Goal: Task Accomplishment & Management: Manage account settings

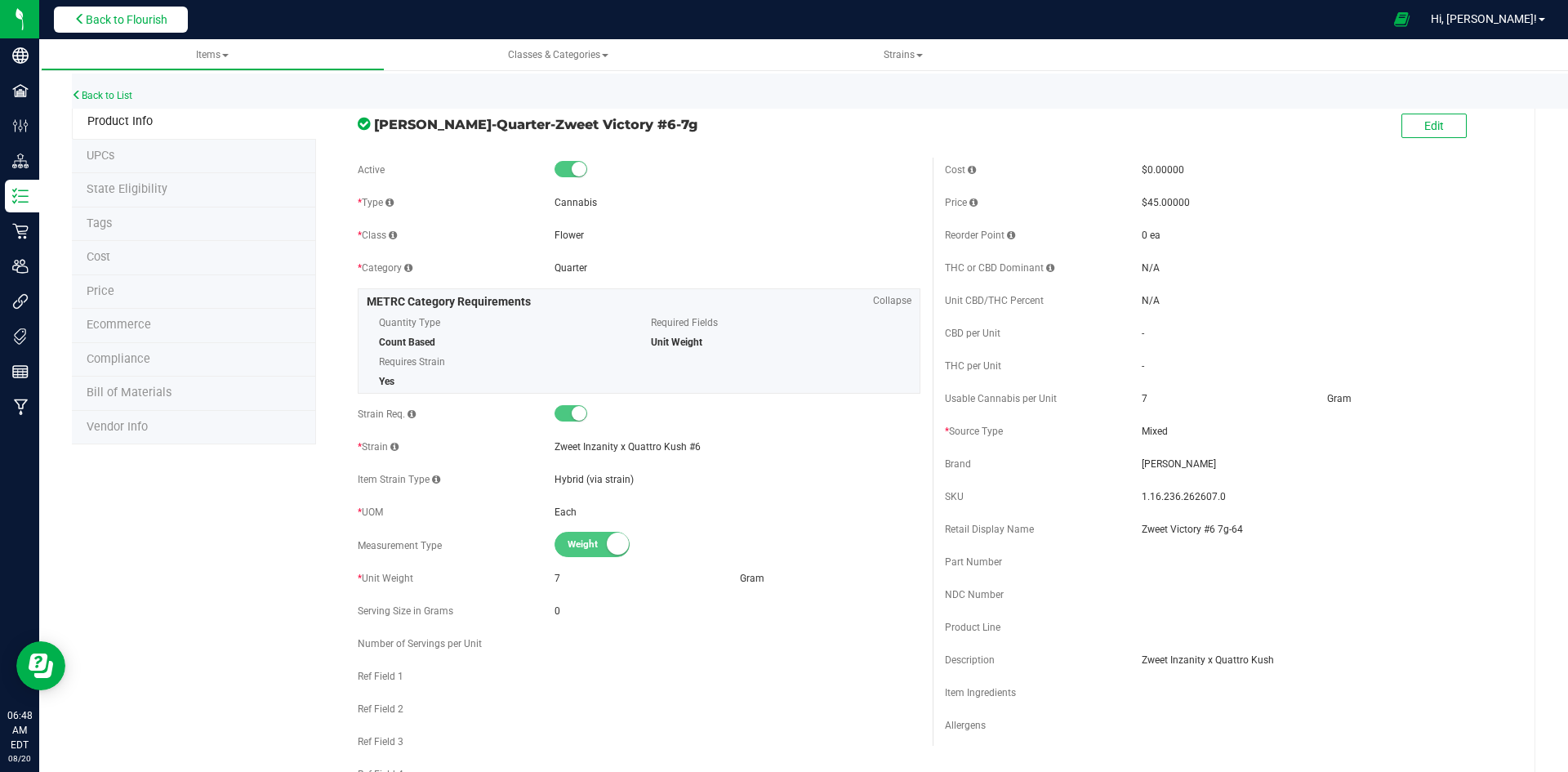
click at [117, 13] on span "Back to Flourish" at bounding box center [126, 19] width 82 height 13
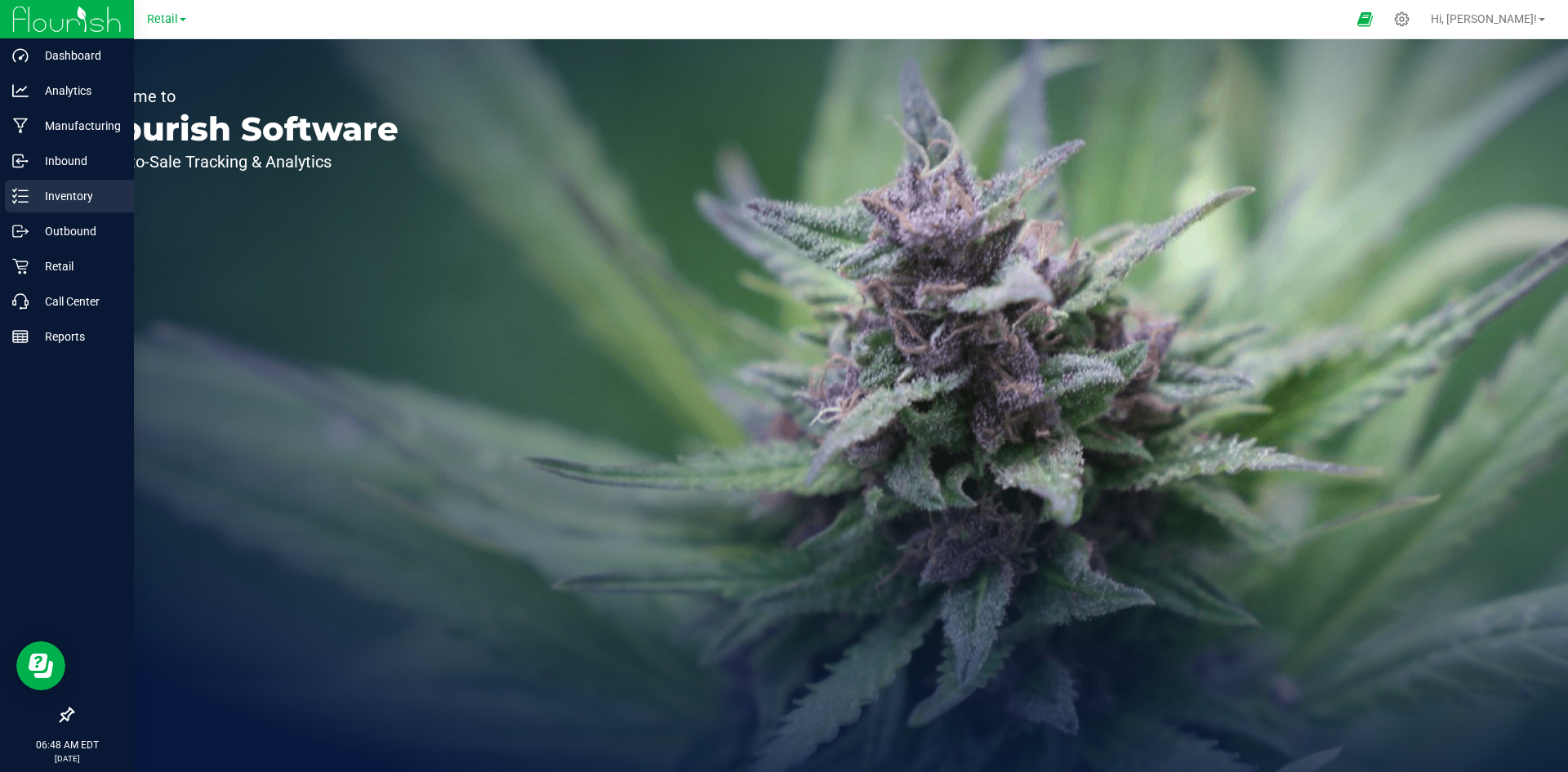
click at [52, 194] on p "Inventory" at bounding box center [78, 196] width 98 height 20
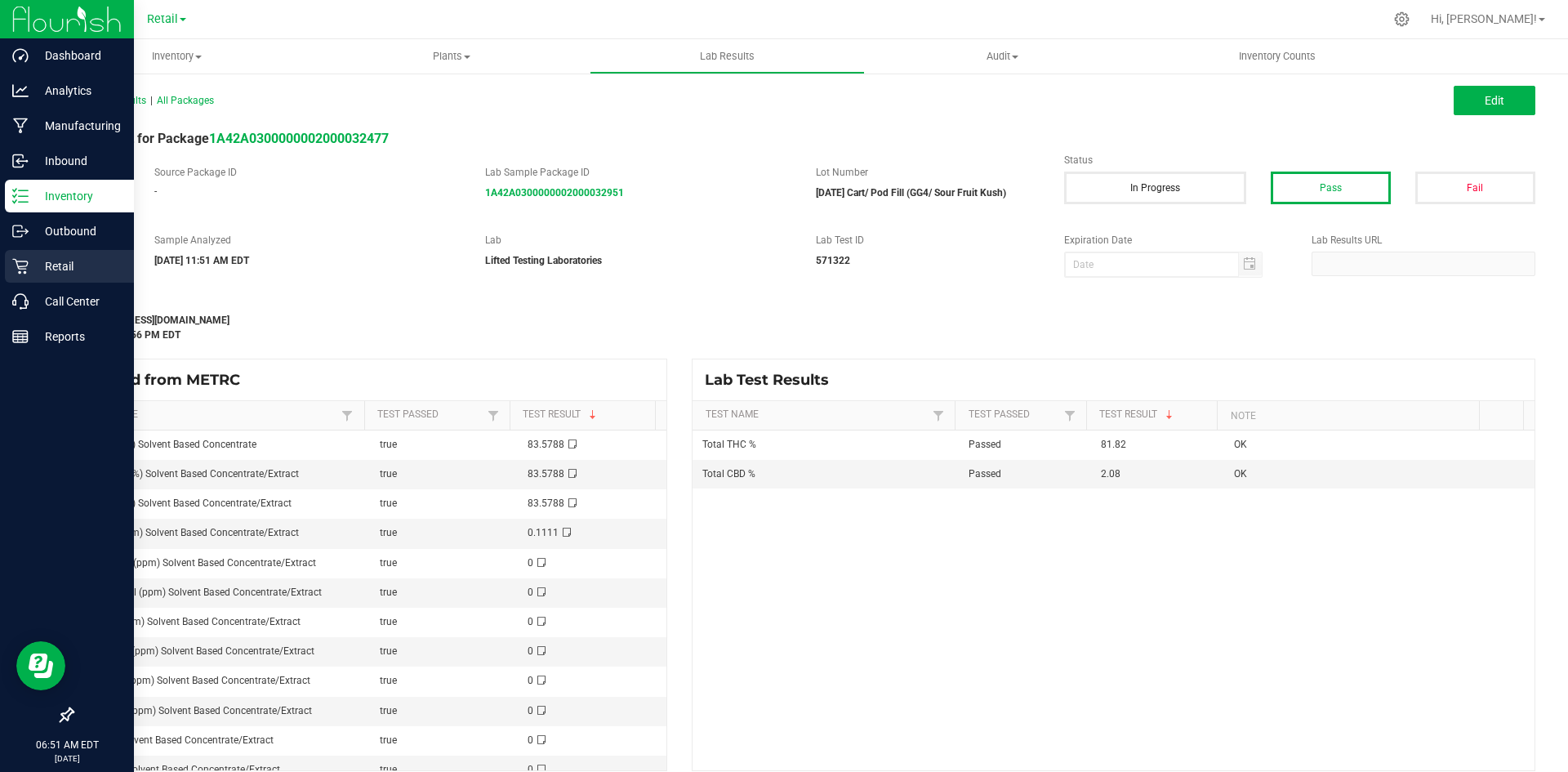
click at [72, 261] on p "Retail" at bounding box center [78, 266] width 98 height 20
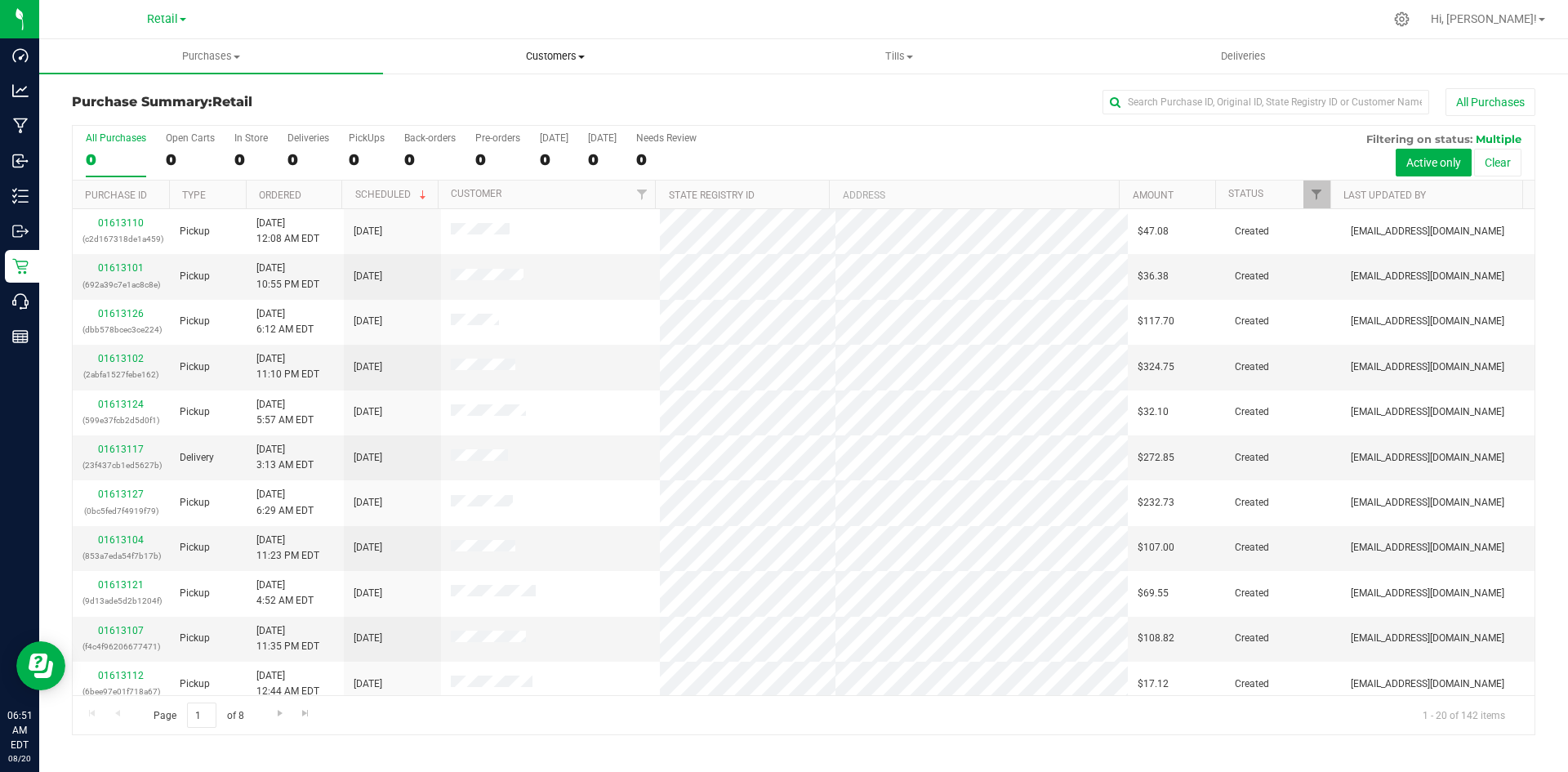
click at [537, 64] on uib-tab-heading "Customers All customers All physicians" at bounding box center [555, 57] width 342 height 33
click at [468, 96] on span "All customers" at bounding box center [442, 98] width 118 height 14
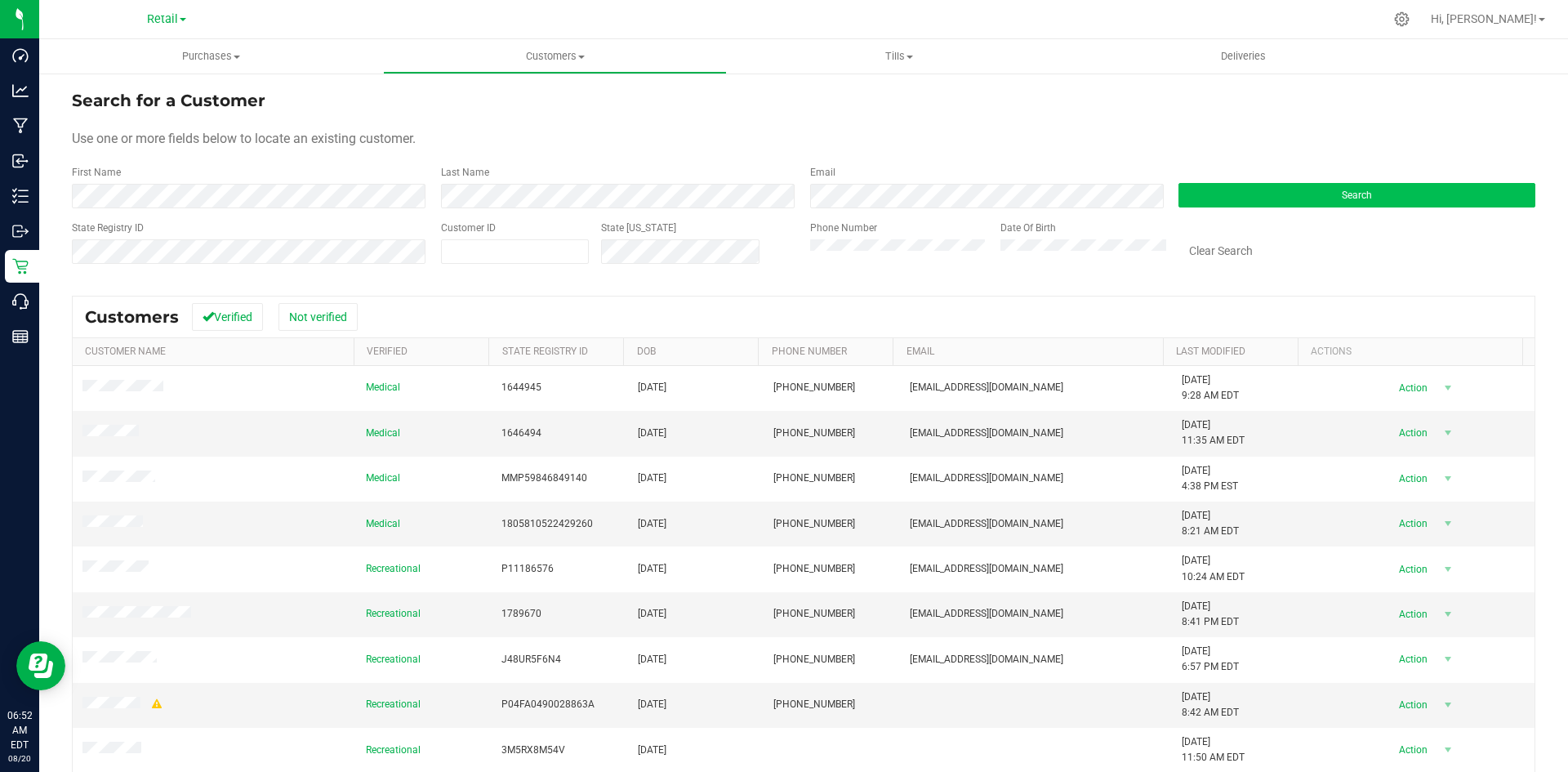
click at [1370, 207] on form "Search for a Customer Use one or more fields below to locate an existing custom…" at bounding box center [804, 183] width 1463 height 190
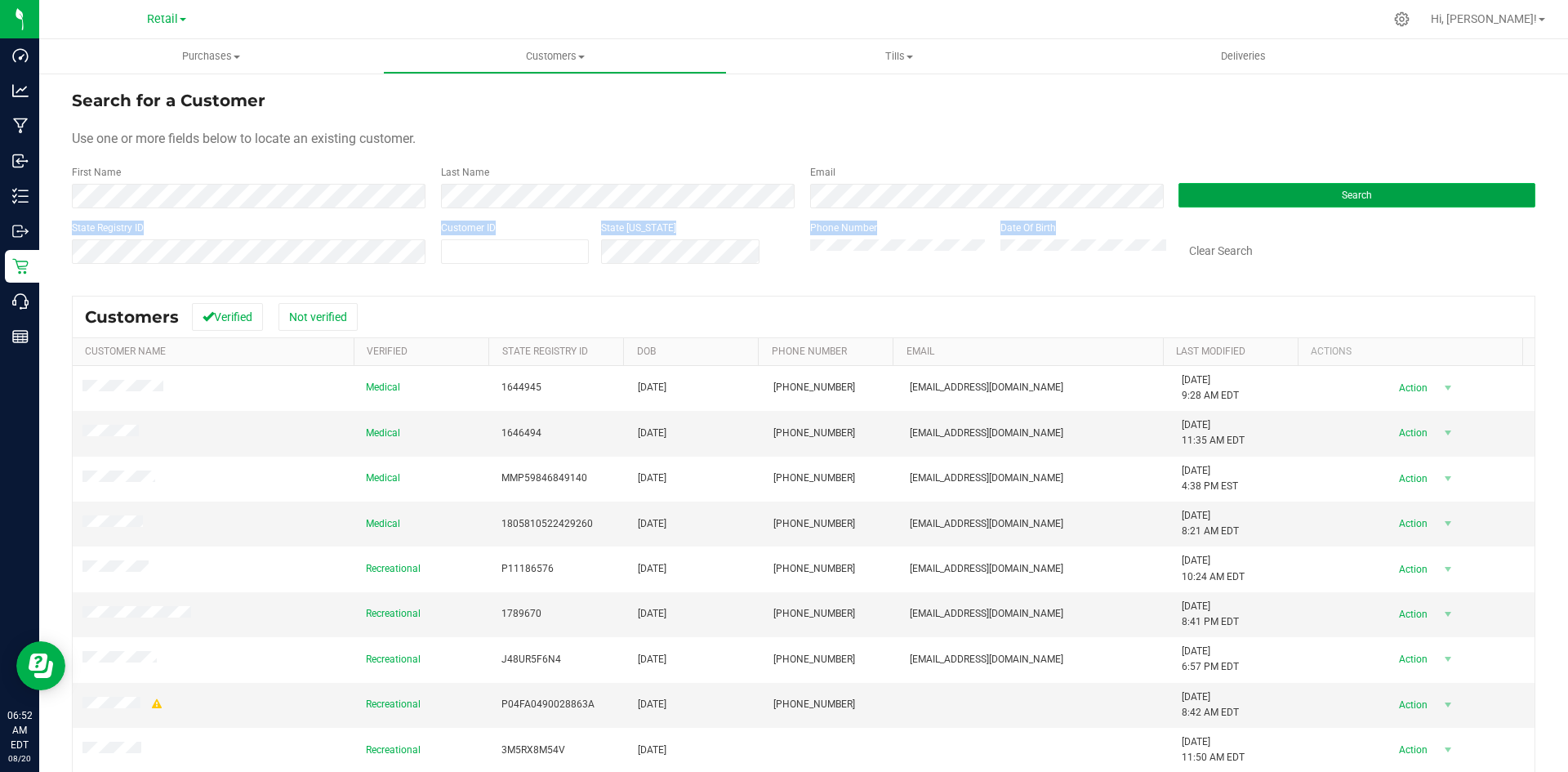
click at [1370, 203] on button "Search" at bounding box center [1357, 195] width 357 height 24
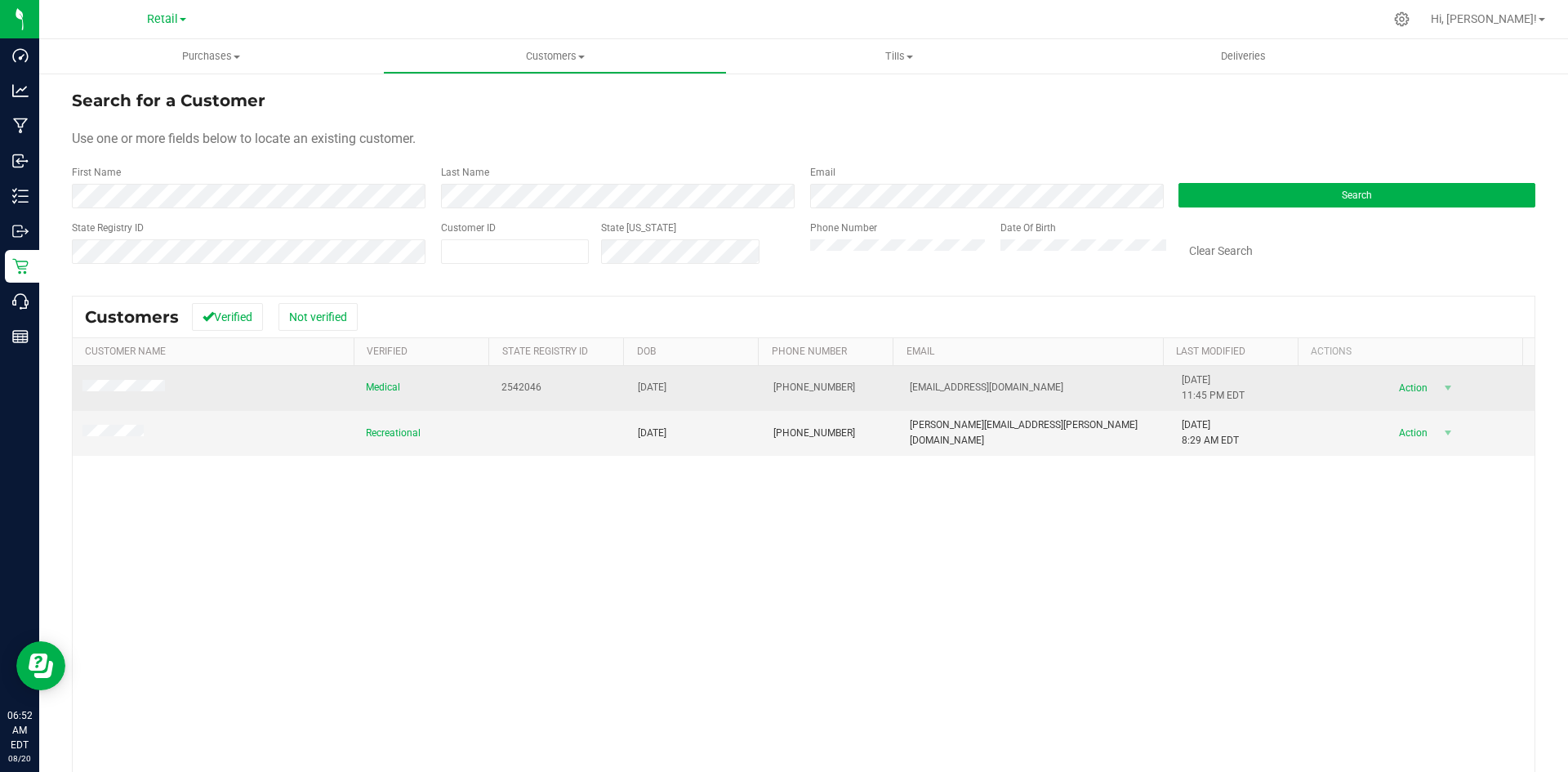
click at [126, 394] on span at bounding box center [126, 388] width 87 height 17
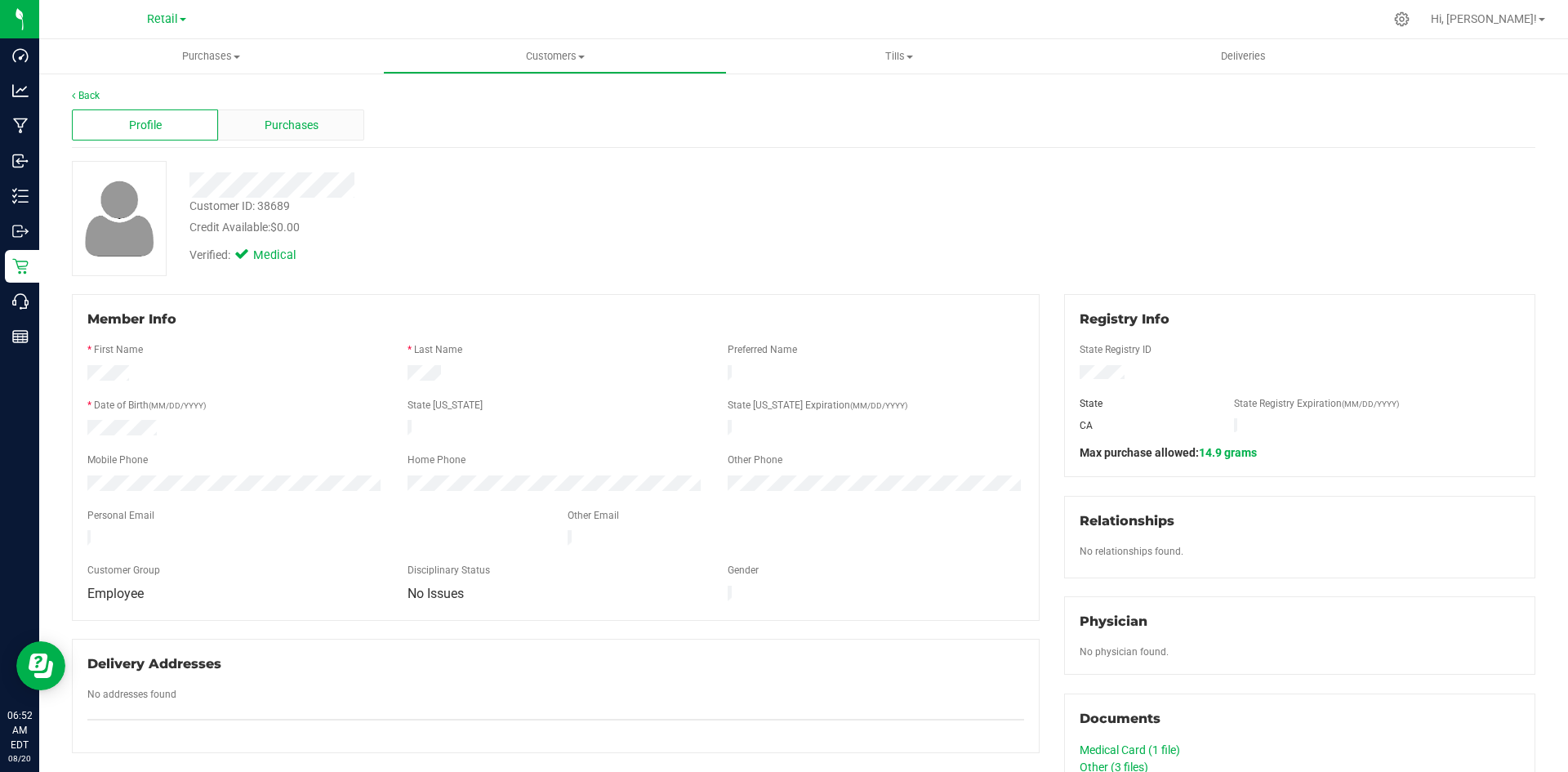
click at [283, 126] on span "Purchases" at bounding box center [292, 125] width 54 height 17
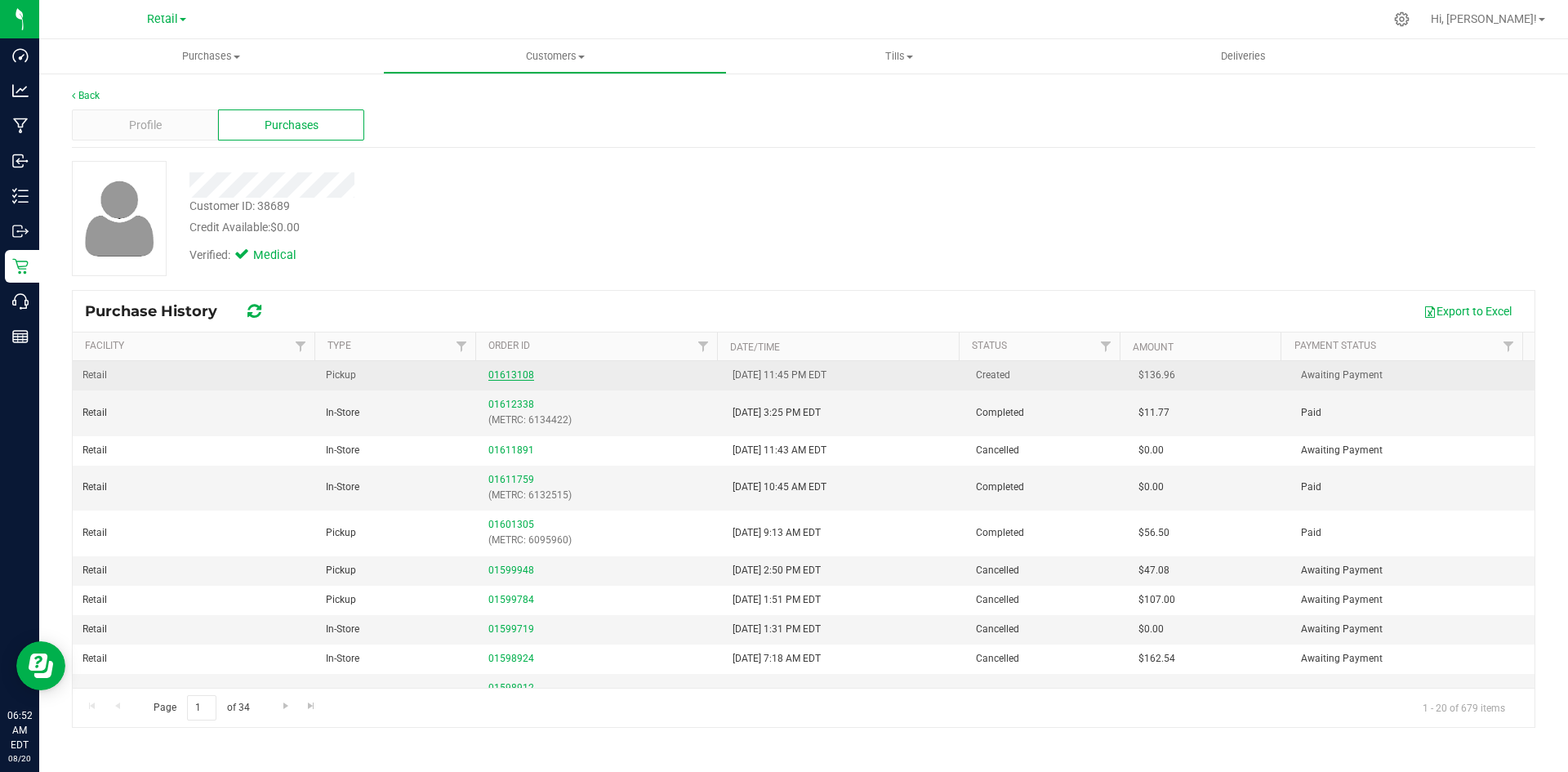
click at [504, 376] on link "01613108" at bounding box center [511, 375] width 46 height 11
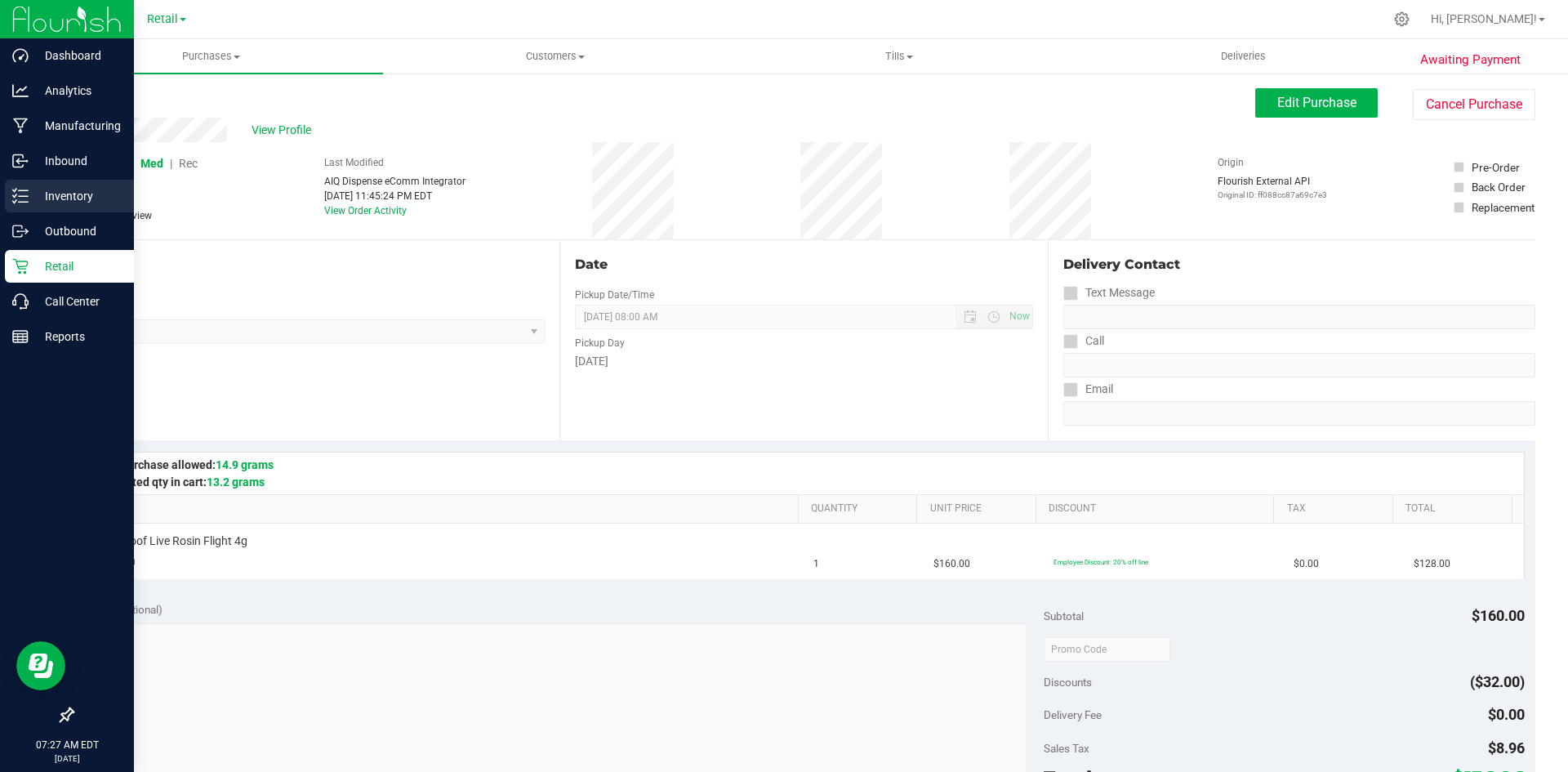
click at [79, 192] on p "Inventory" at bounding box center [78, 196] width 98 height 20
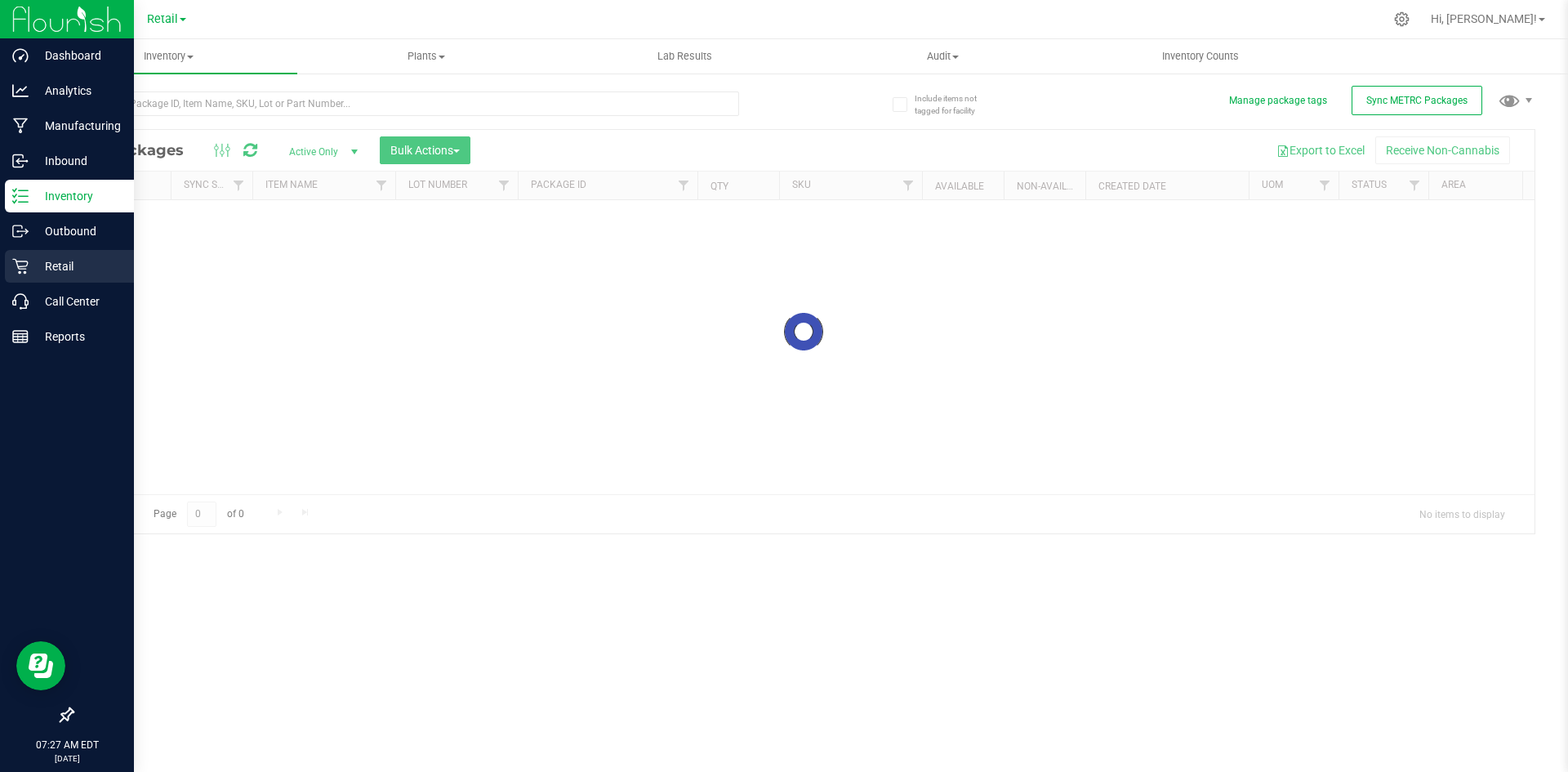
click at [58, 261] on p "Retail" at bounding box center [78, 266] width 98 height 20
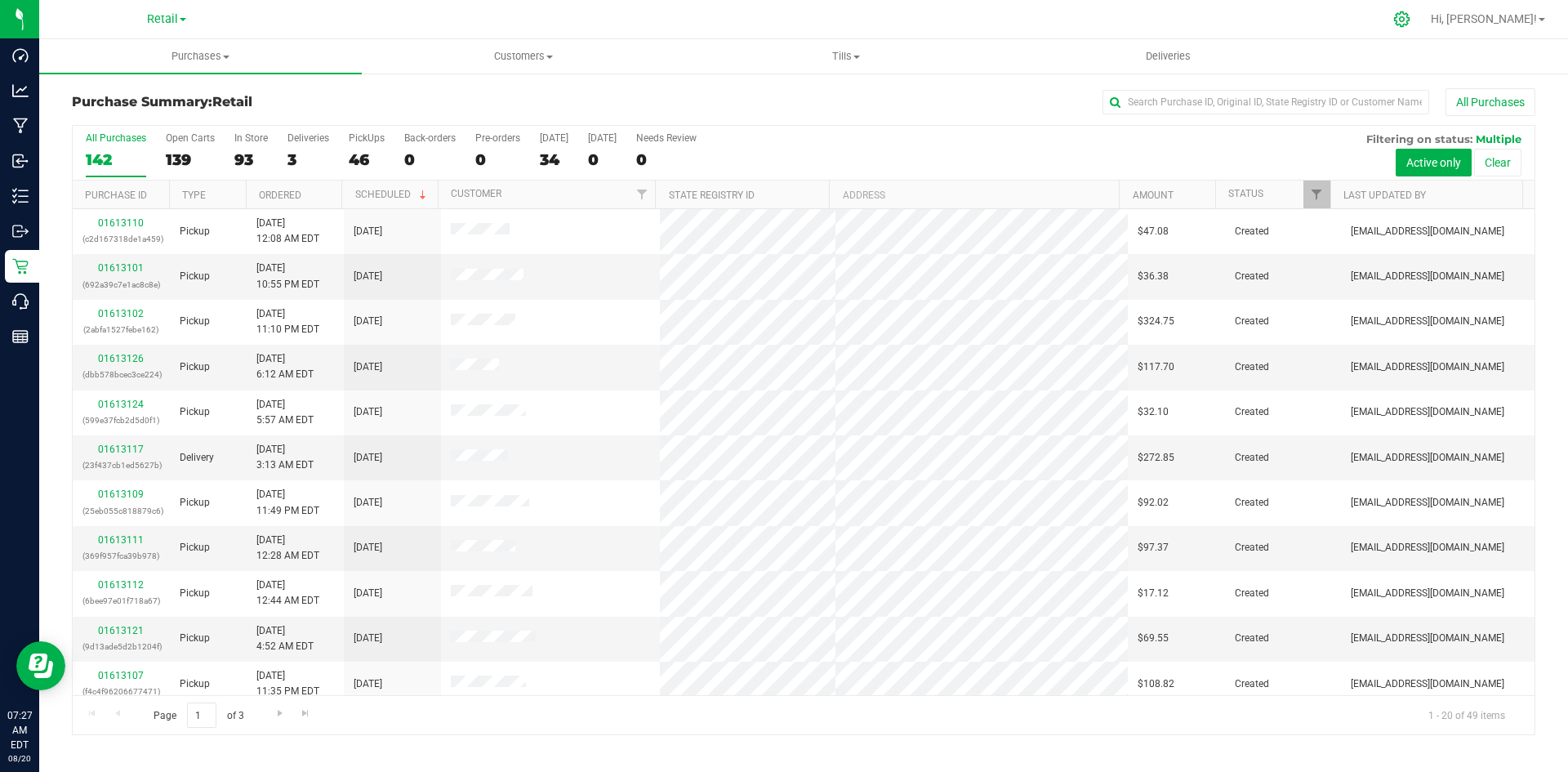
click at [1410, 20] on icon at bounding box center [1402, 19] width 17 height 17
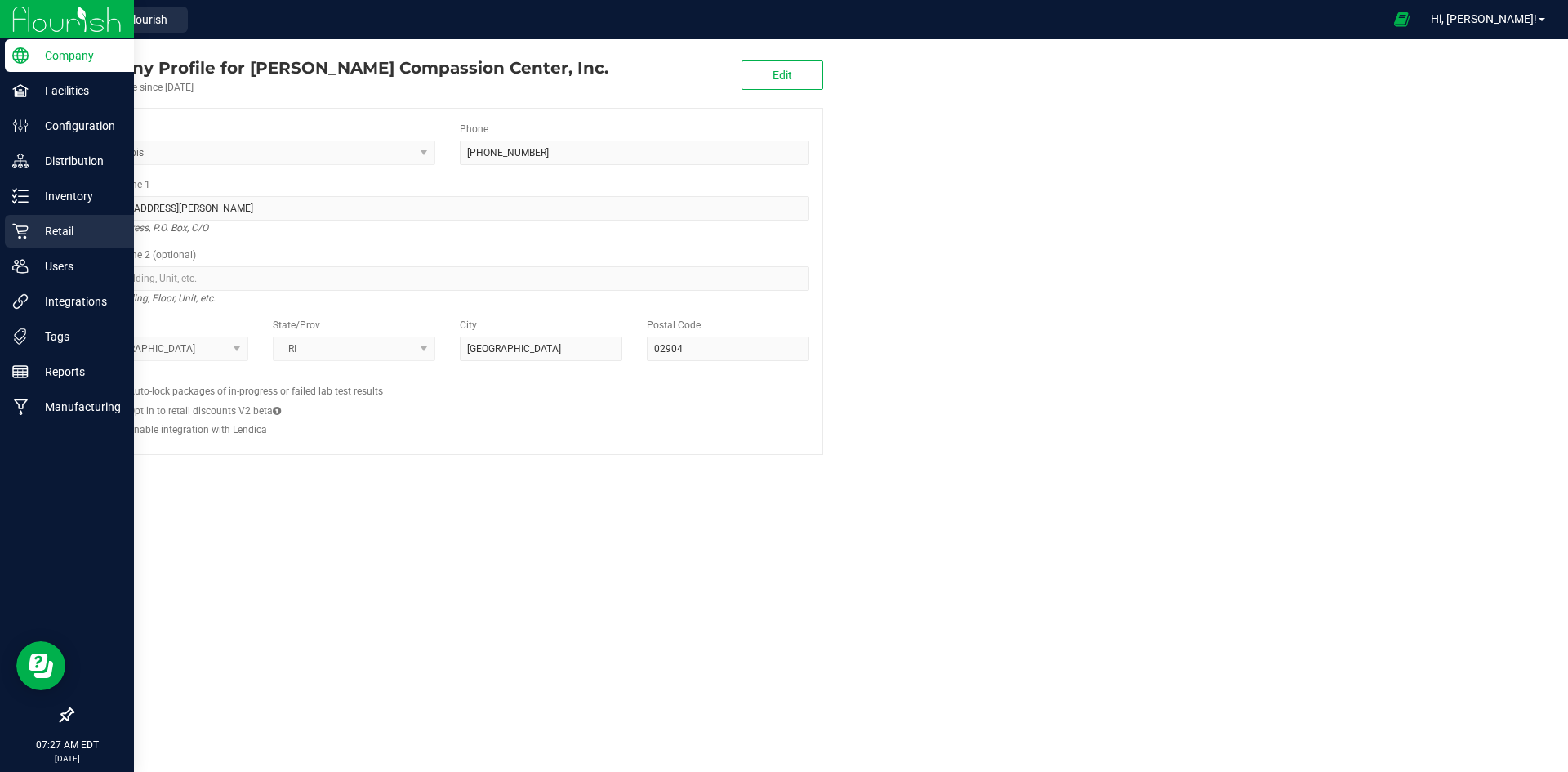
click at [77, 220] on div "Retail" at bounding box center [70, 232] width 129 height 33
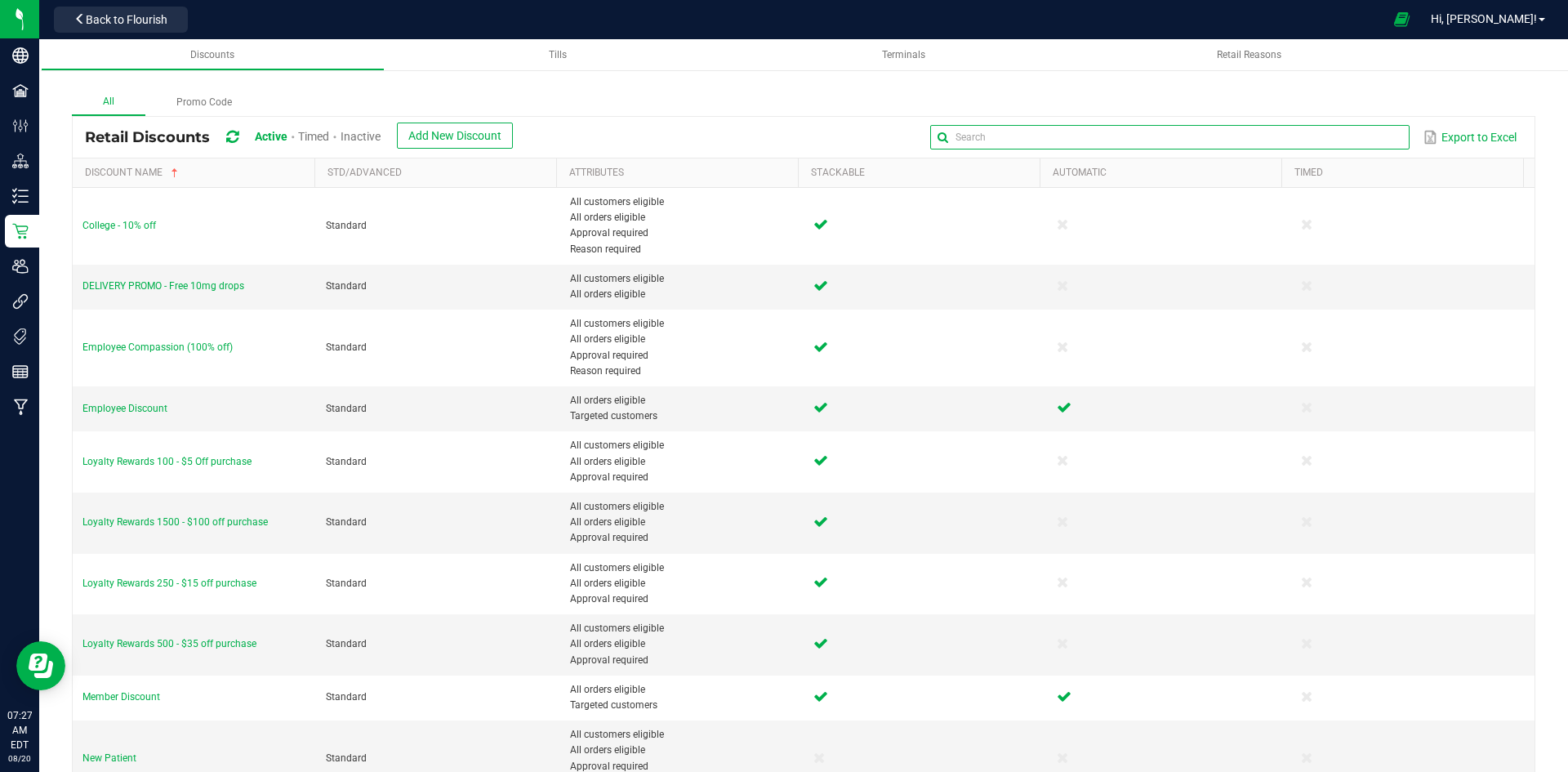
click at [1387, 132] on global-search-input-ngx at bounding box center [1169, 137] width 478 height 11
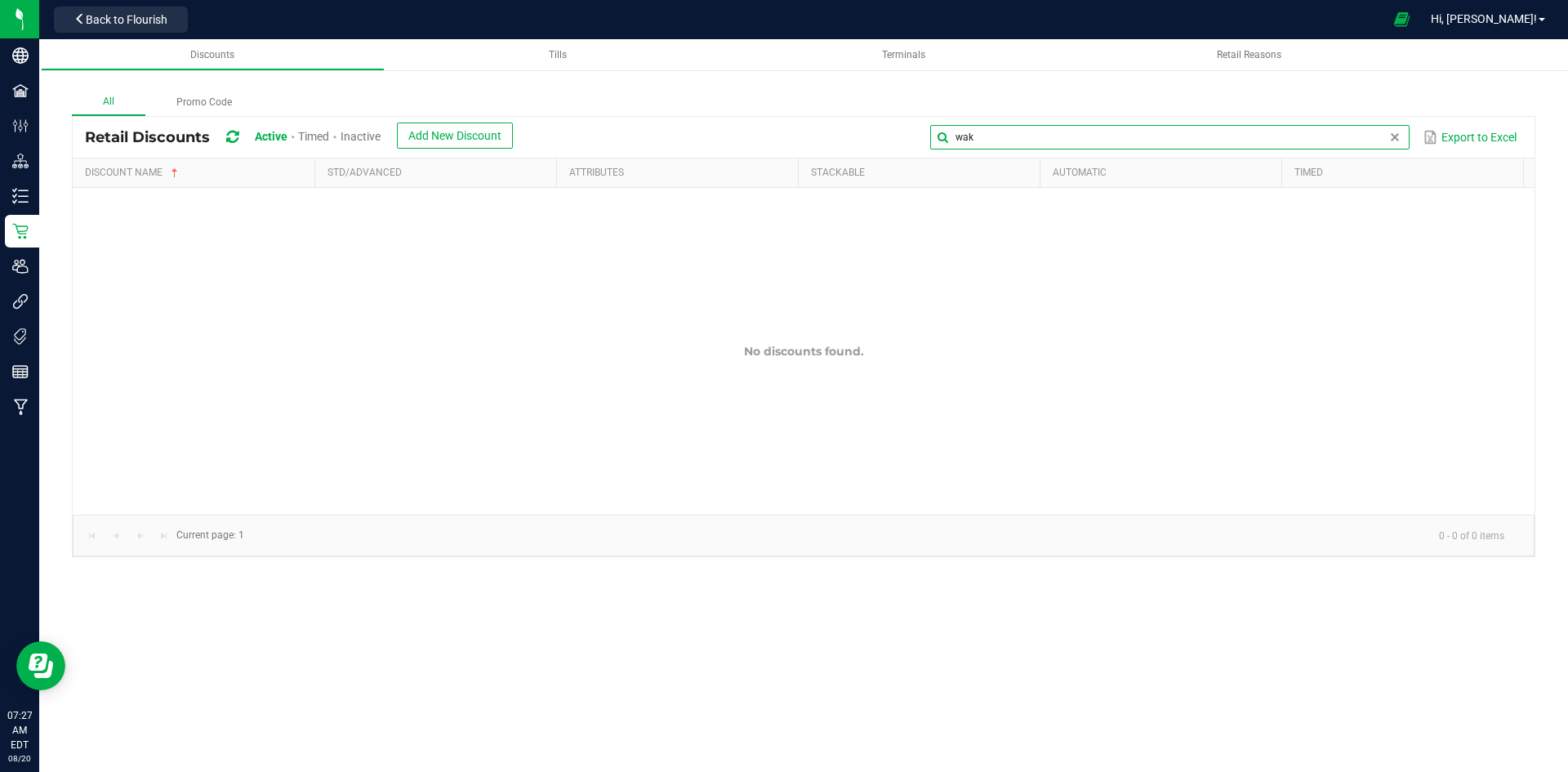
type input "wak"
click at [368, 144] on div "Inactive" at bounding box center [361, 138] width 40 height 30
click at [372, 135] on span "Inactive" at bounding box center [361, 136] width 40 height 13
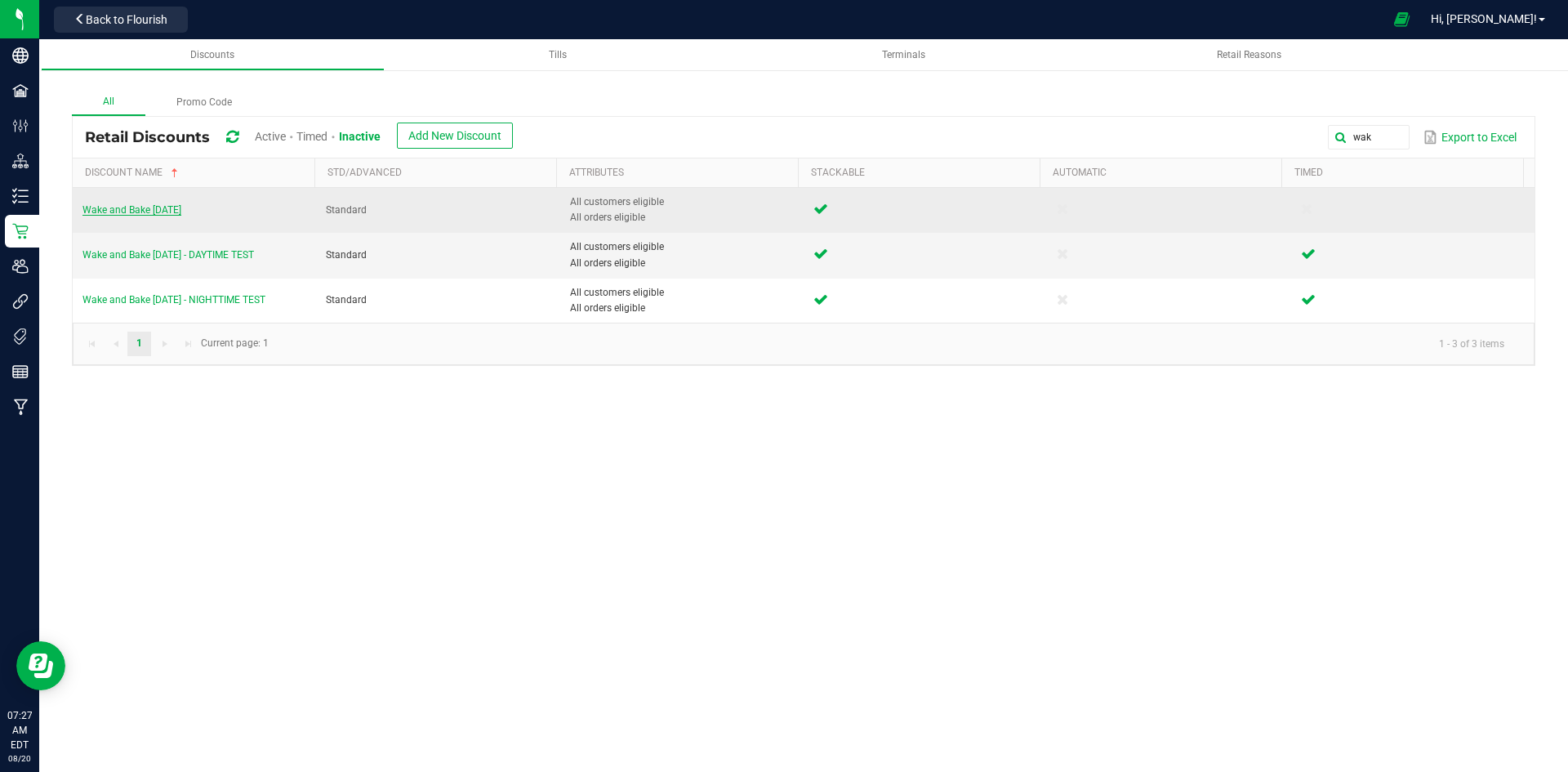
click at [165, 210] on span "Wake and Bake [DATE]" at bounding box center [132, 209] width 98 height 11
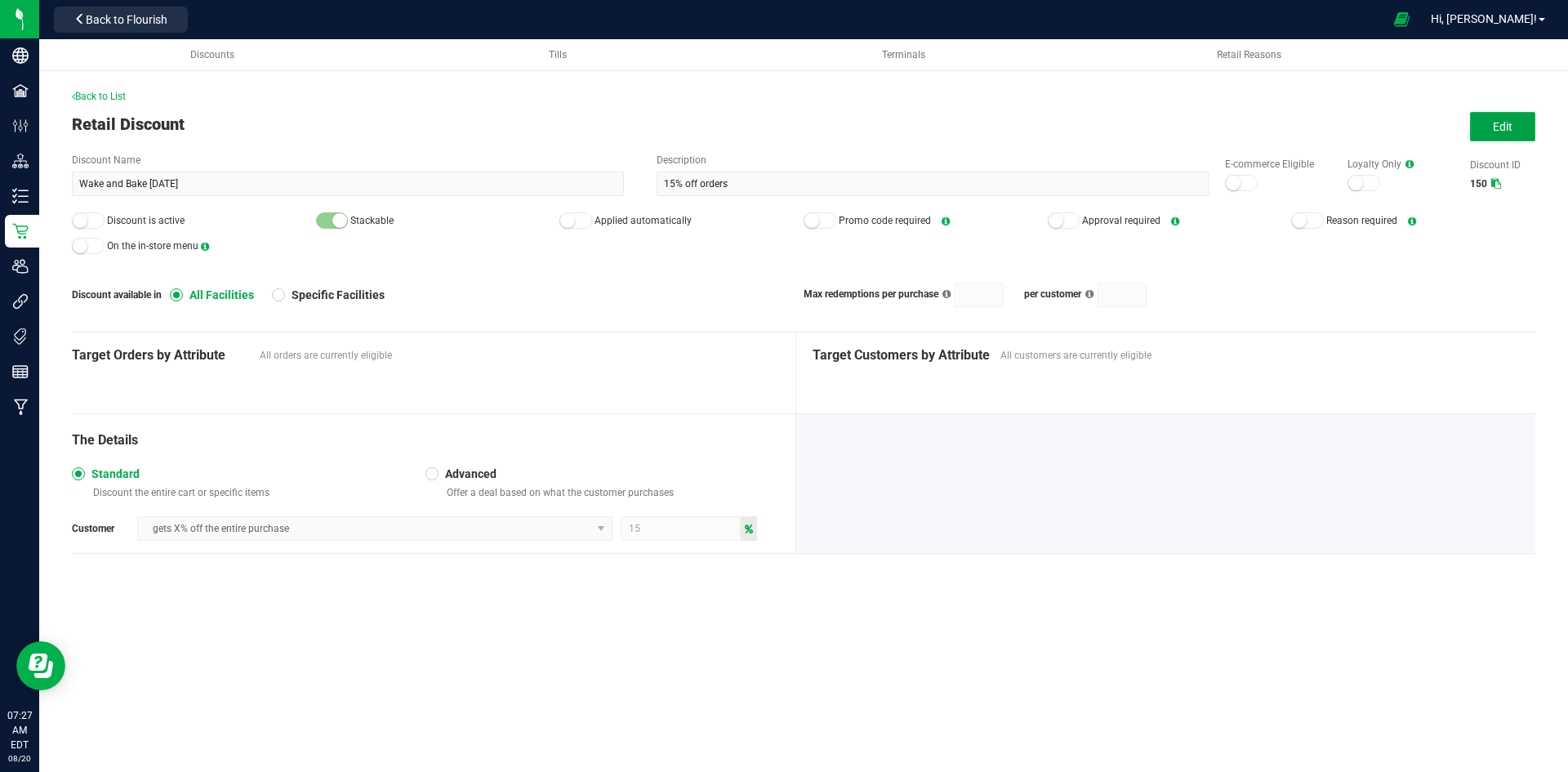
click at [1499, 125] on span "Edit" at bounding box center [1503, 126] width 20 height 13
click at [81, 216] on small at bounding box center [79, 220] width 15 height 15
click at [571, 213] on div at bounding box center [576, 220] width 33 height 17
click at [1512, 132] on span "Save" at bounding box center [1503, 126] width 24 height 13
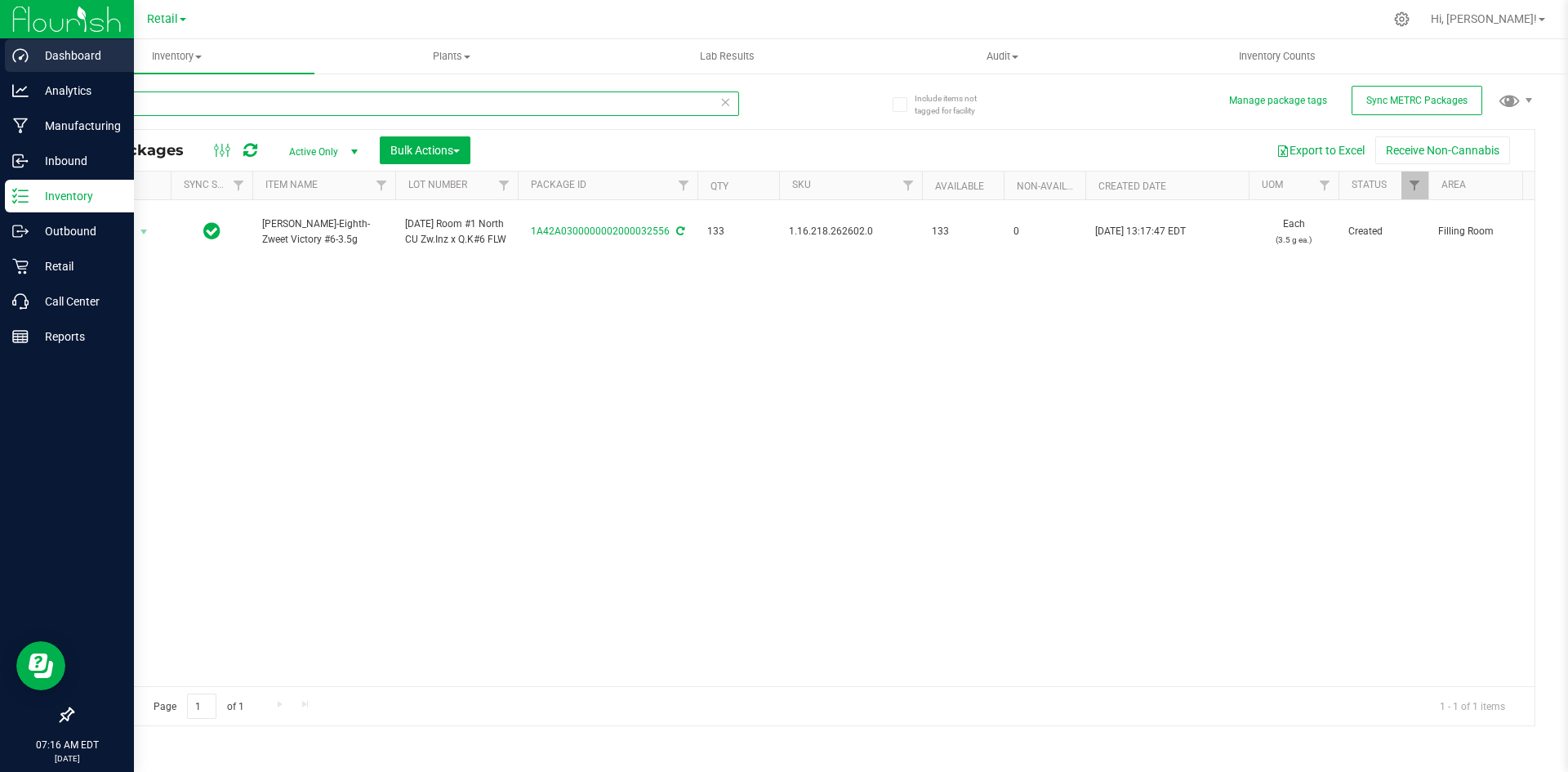
drag, startPoint x: 203, startPoint y: 108, endPoint x: 0, endPoint y: 63, distance: 207.9
click at [0, 63] on div "Dashboard Analytics Manufacturing Inbound Inventory Outbound Retail Call Center…" at bounding box center [784, 386] width 1568 height 772
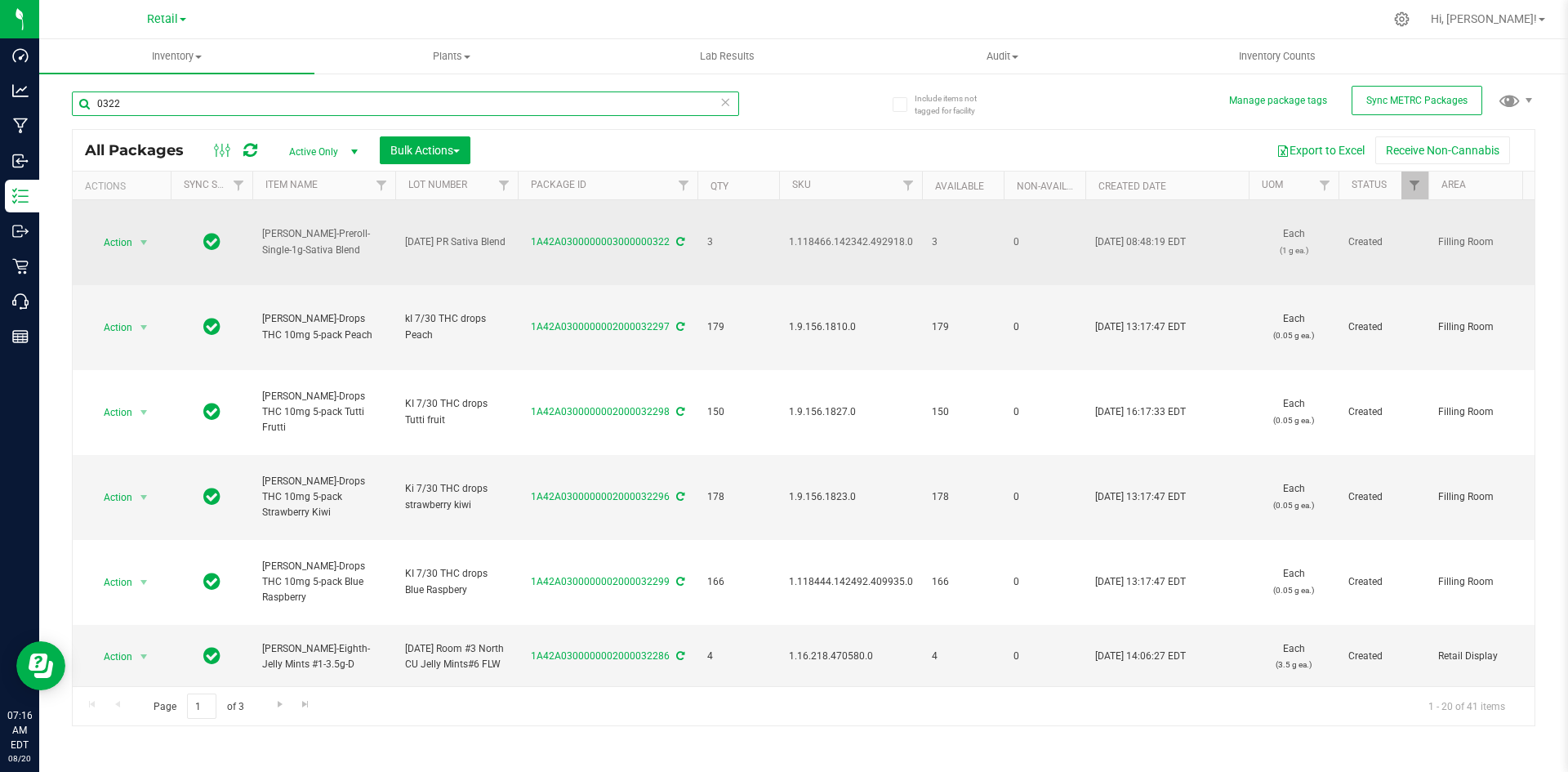
type input "0322"
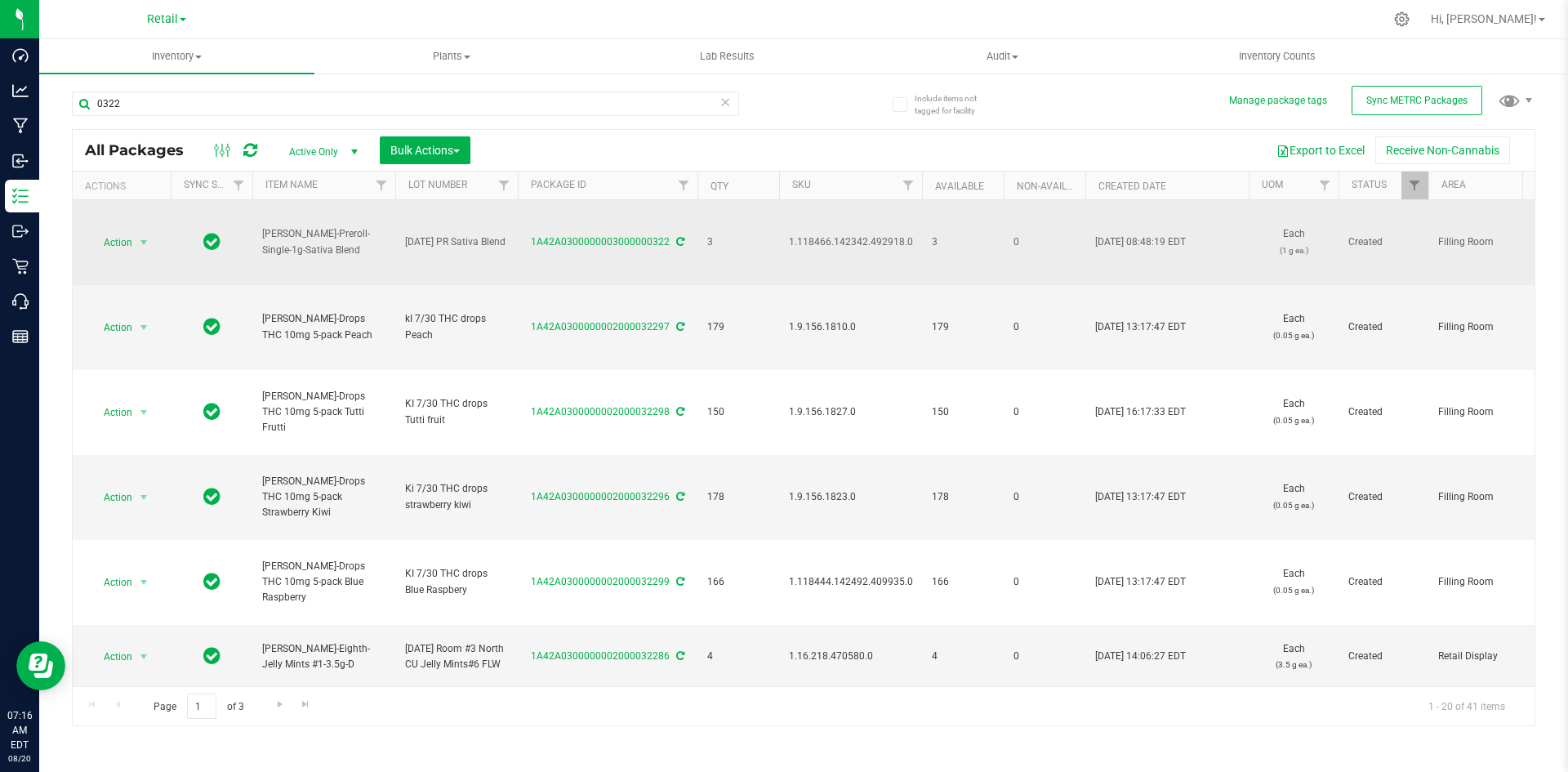
click at [860, 238] on span "1.118466.142342.492918.0" at bounding box center [851, 242] width 125 height 16
copy span "1.118466.142342.492918.0"
